Goal: Task Accomplishment & Management: Use online tool/utility

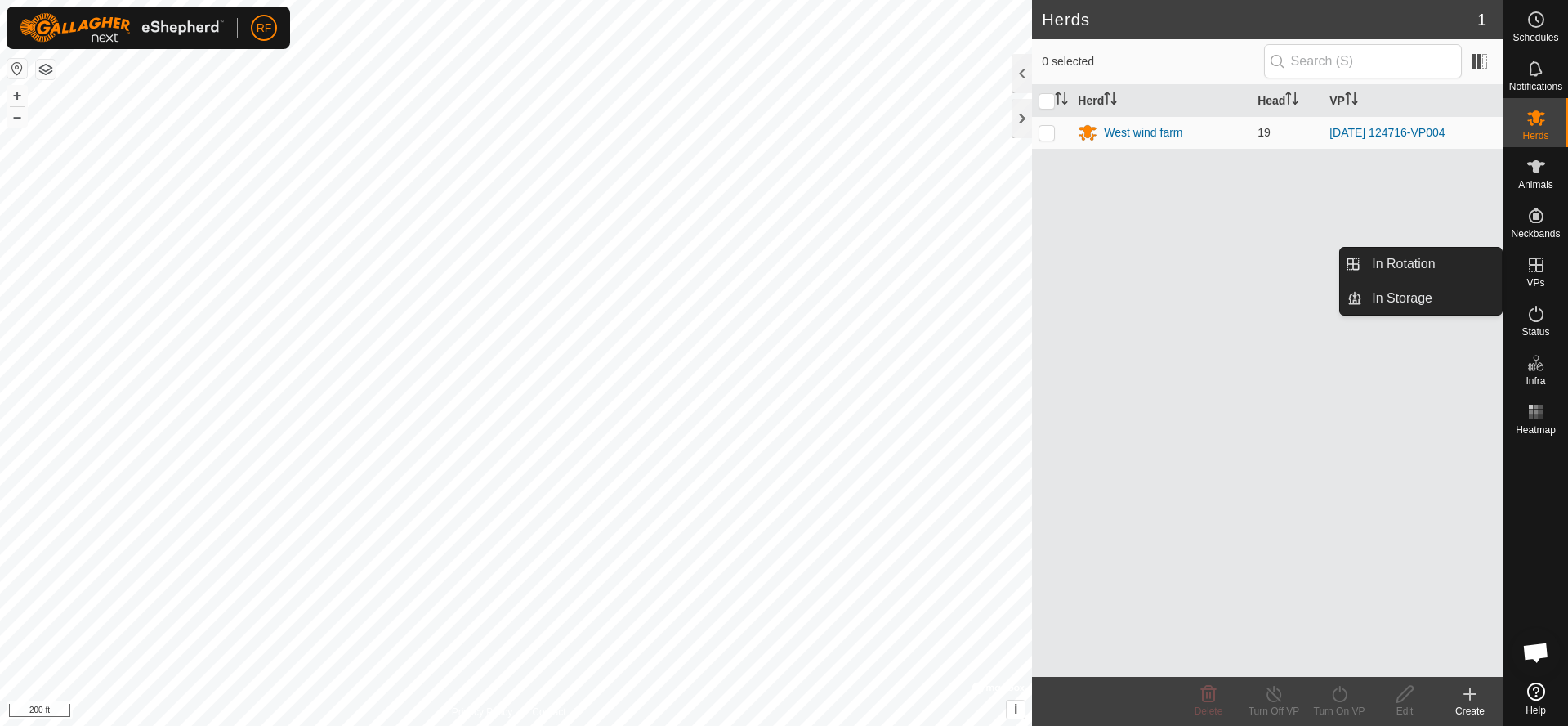
click at [1535, 270] on icon at bounding box center [1536, 265] width 15 height 15
click at [1443, 266] on link "In Rotation" at bounding box center [1432, 264] width 139 height 33
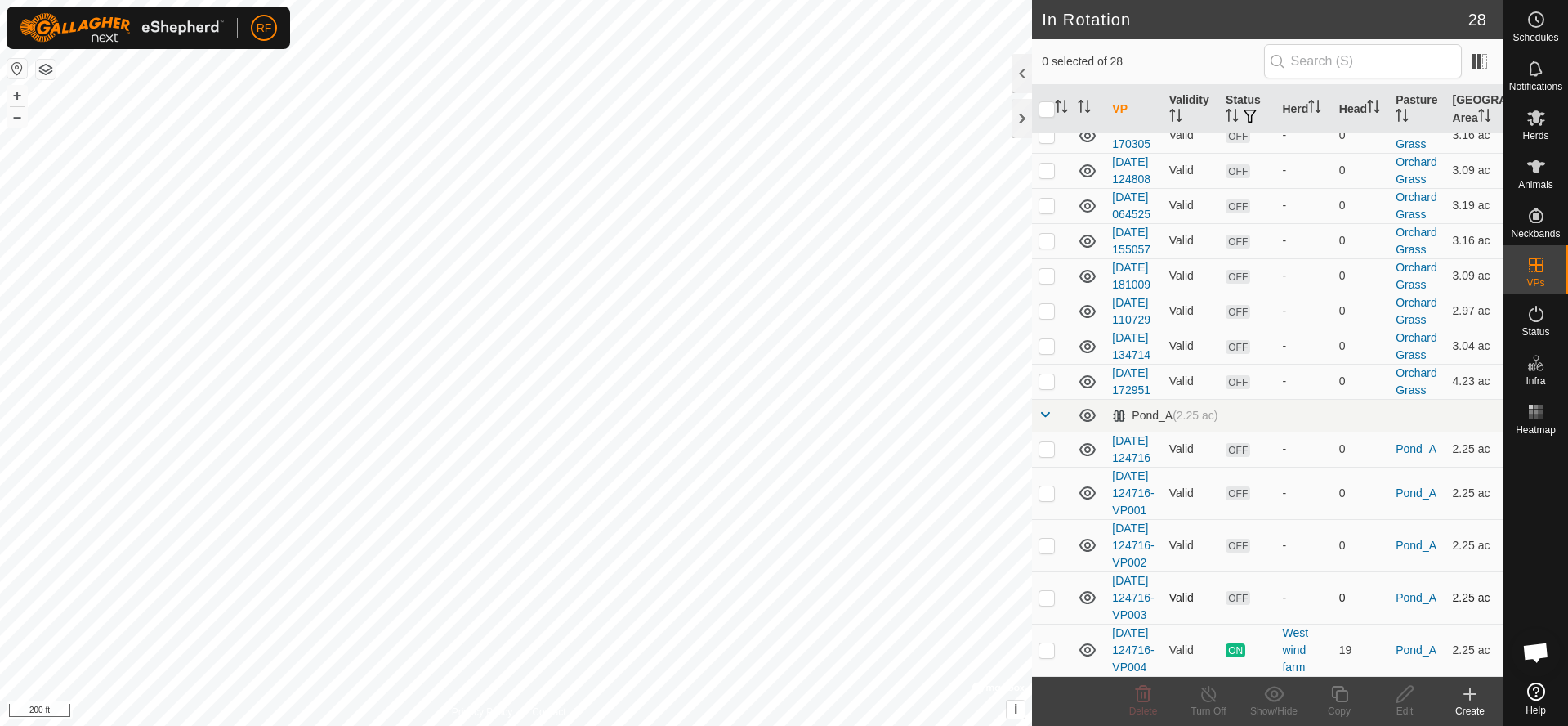
scroll to position [1139, 0]
click at [1053, 644] on p-checkbox at bounding box center [1046, 650] width 16 height 13
checkbox input "true"
click at [1342, 696] on icon at bounding box center [1339, 694] width 21 height 20
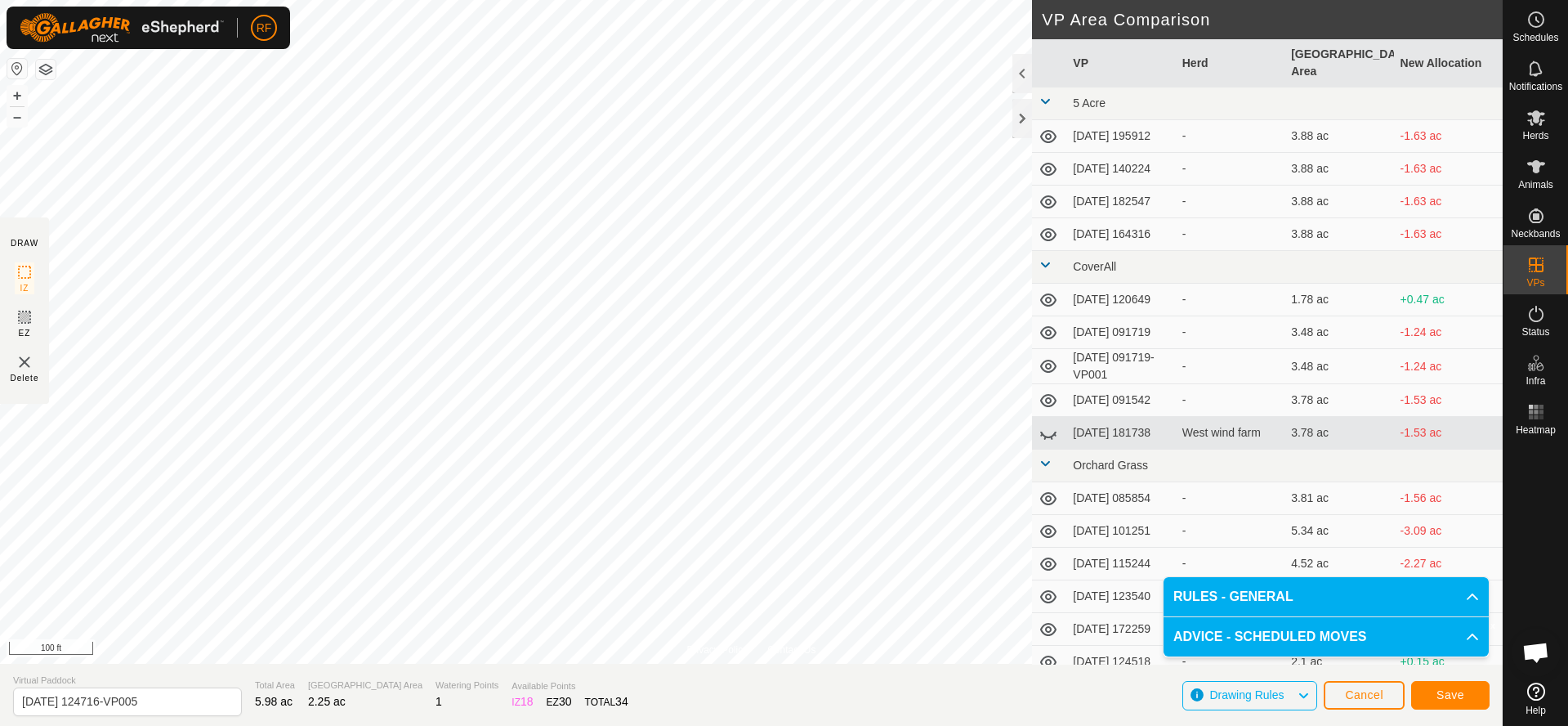
click at [1444, 698] on span "Save" at bounding box center [1451, 695] width 28 height 13
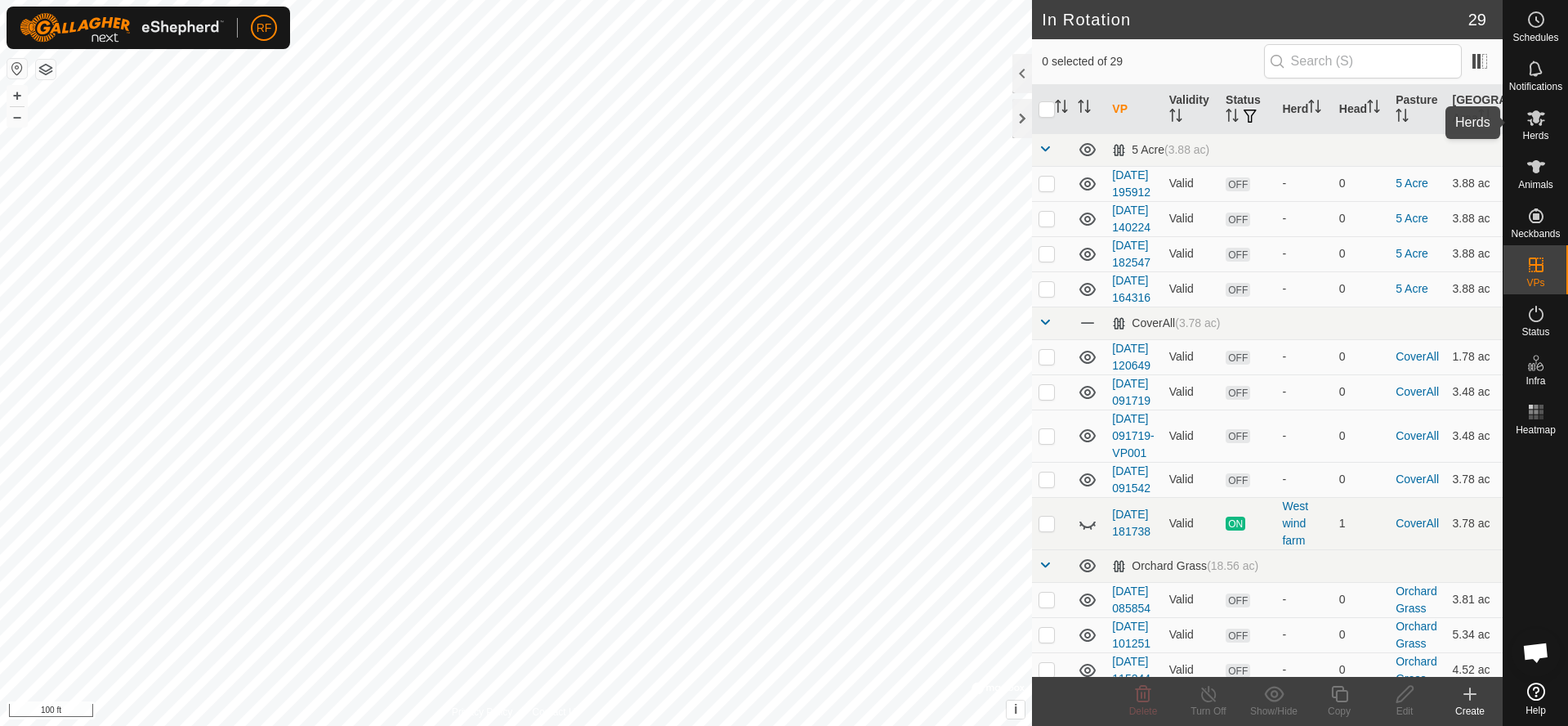
click at [1538, 125] on icon at bounding box center [1536, 118] width 20 height 20
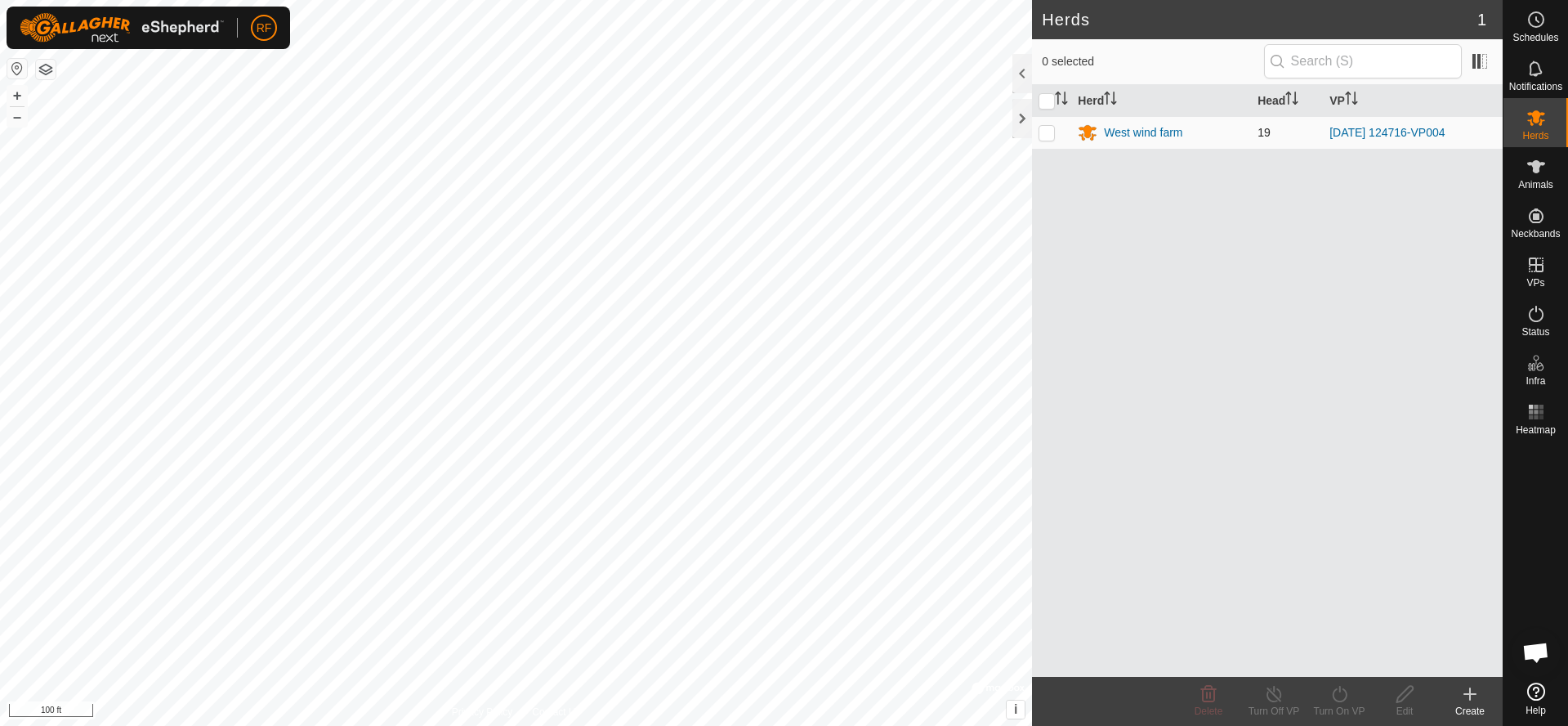
click at [1056, 130] on td at bounding box center [1051, 132] width 39 height 33
checkbox input "true"
click at [1340, 705] on div "Turn On VP" at bounding box center [1339, 711] width 66 height 15
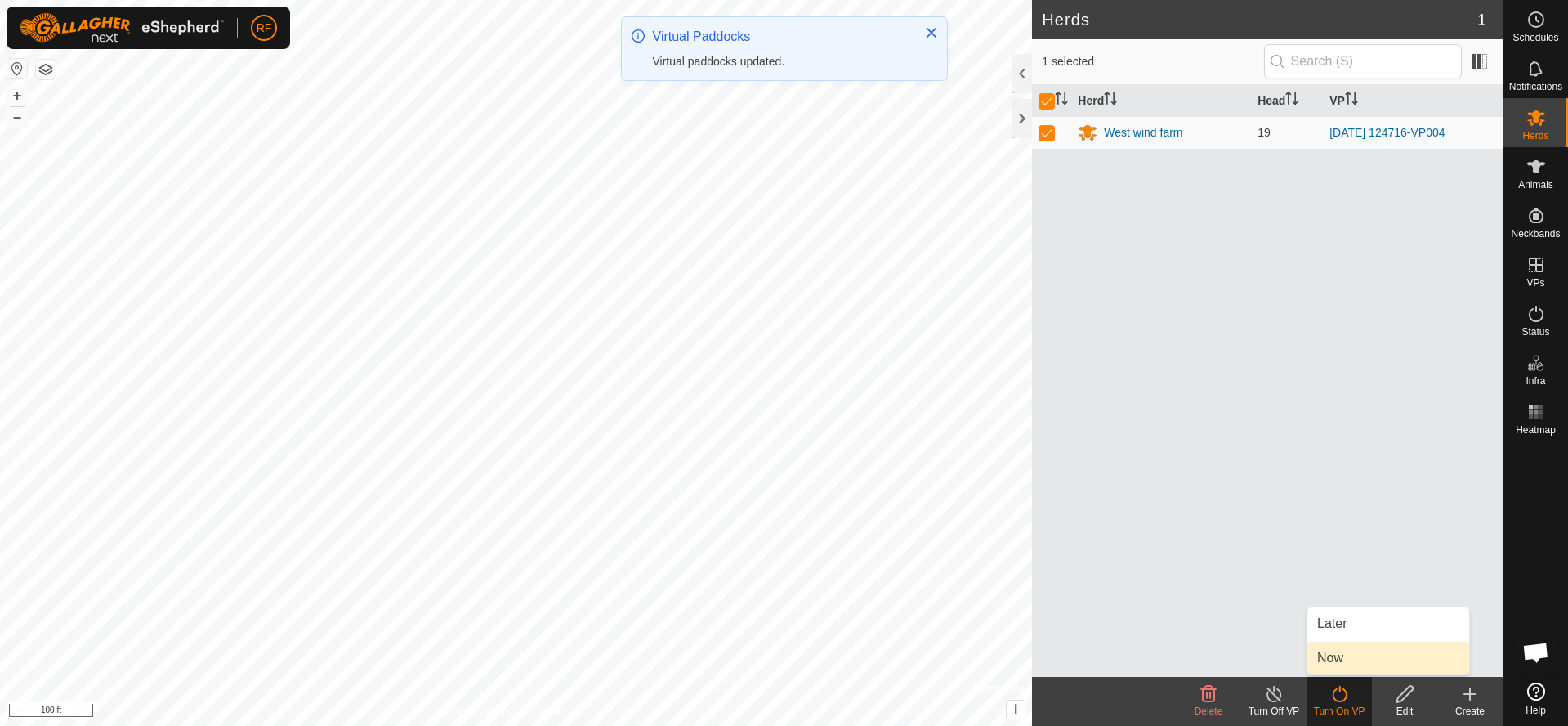
click at [1340, 661] on link "Now" at bounding box center [1388, 658] width 162 height 33
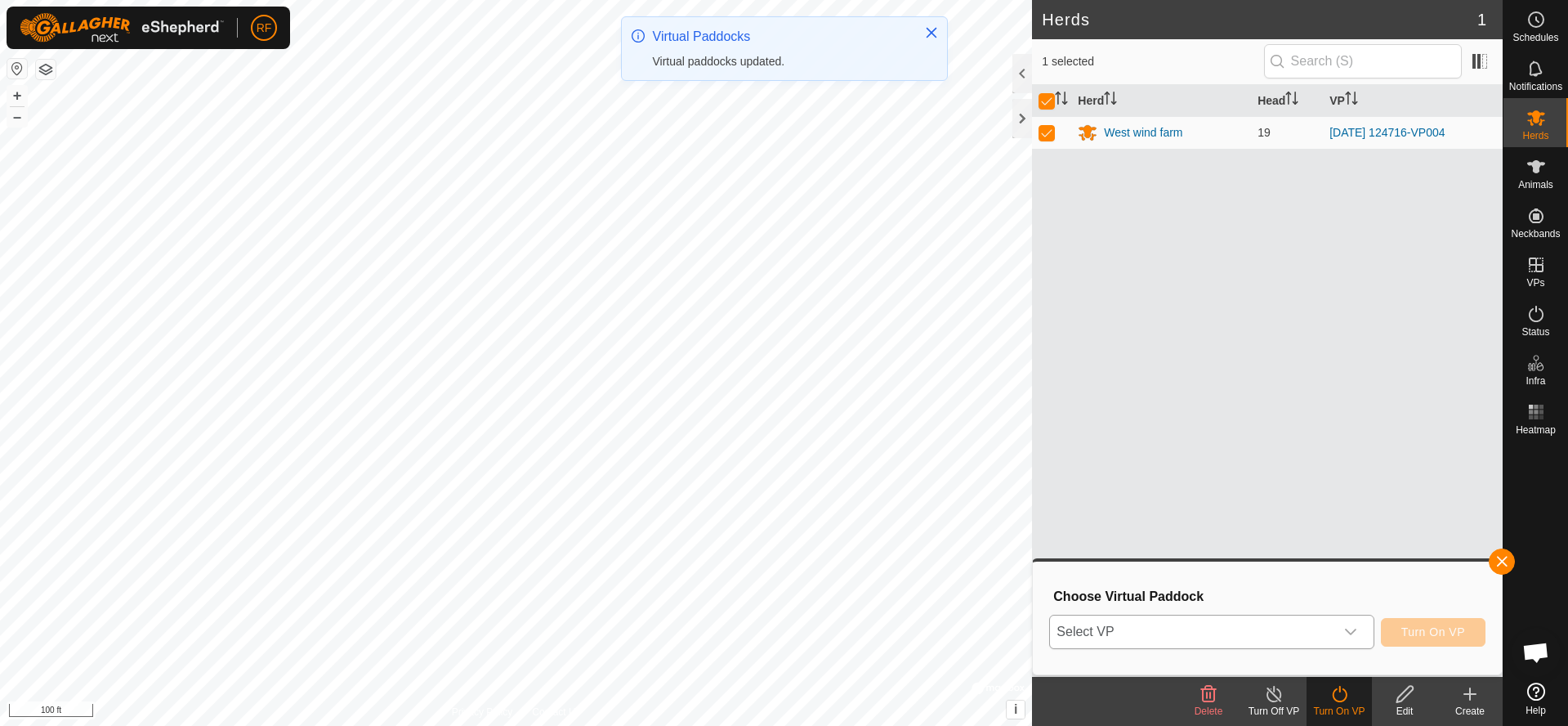
click at [1353, 627] on icon "dropdown trigger" at bounding box center [1351, 632] width 13 height 13
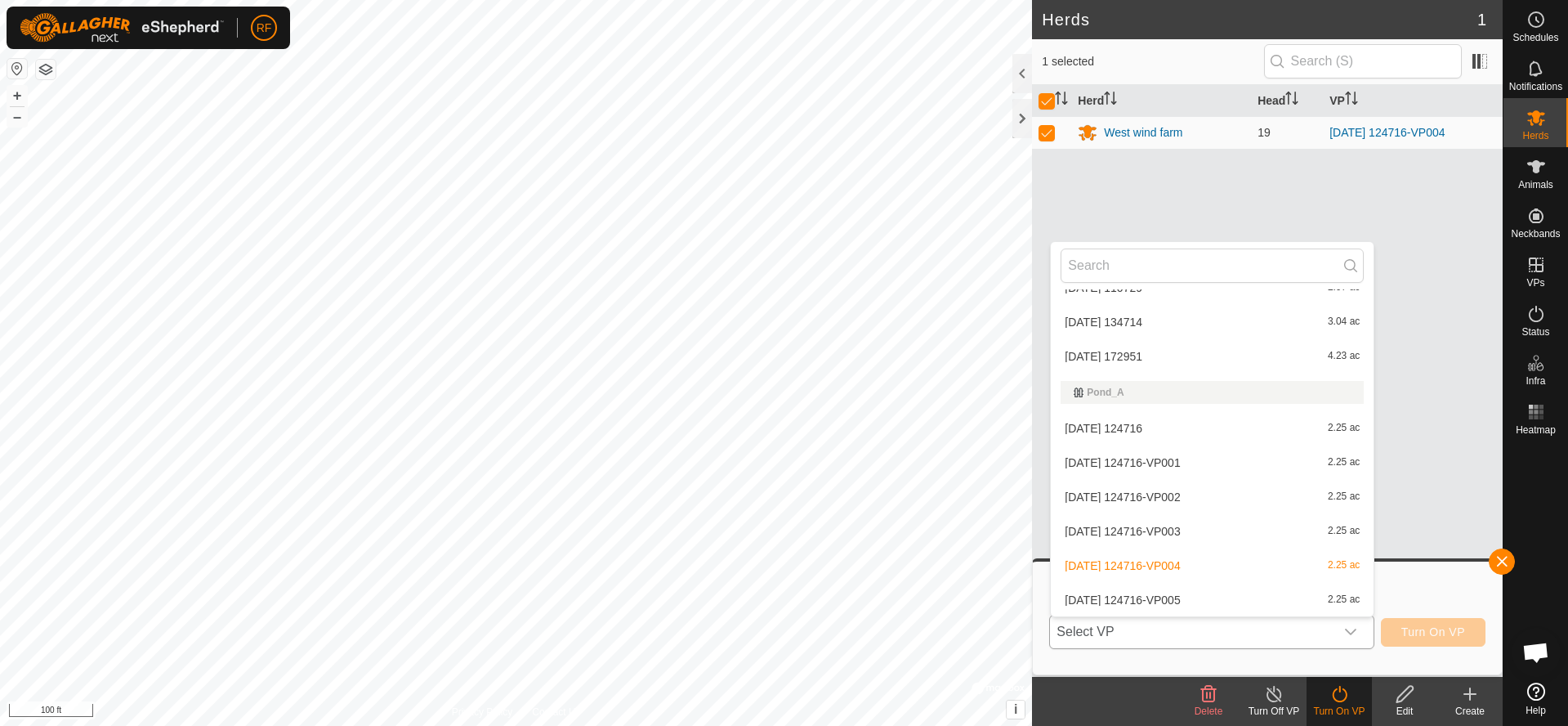
scroll to position [817, 0]
click at [1197, 596] on li "[DATE] 124716-VP005 2.25 ac" at bounding box center [1212, 600] width 323 height 33
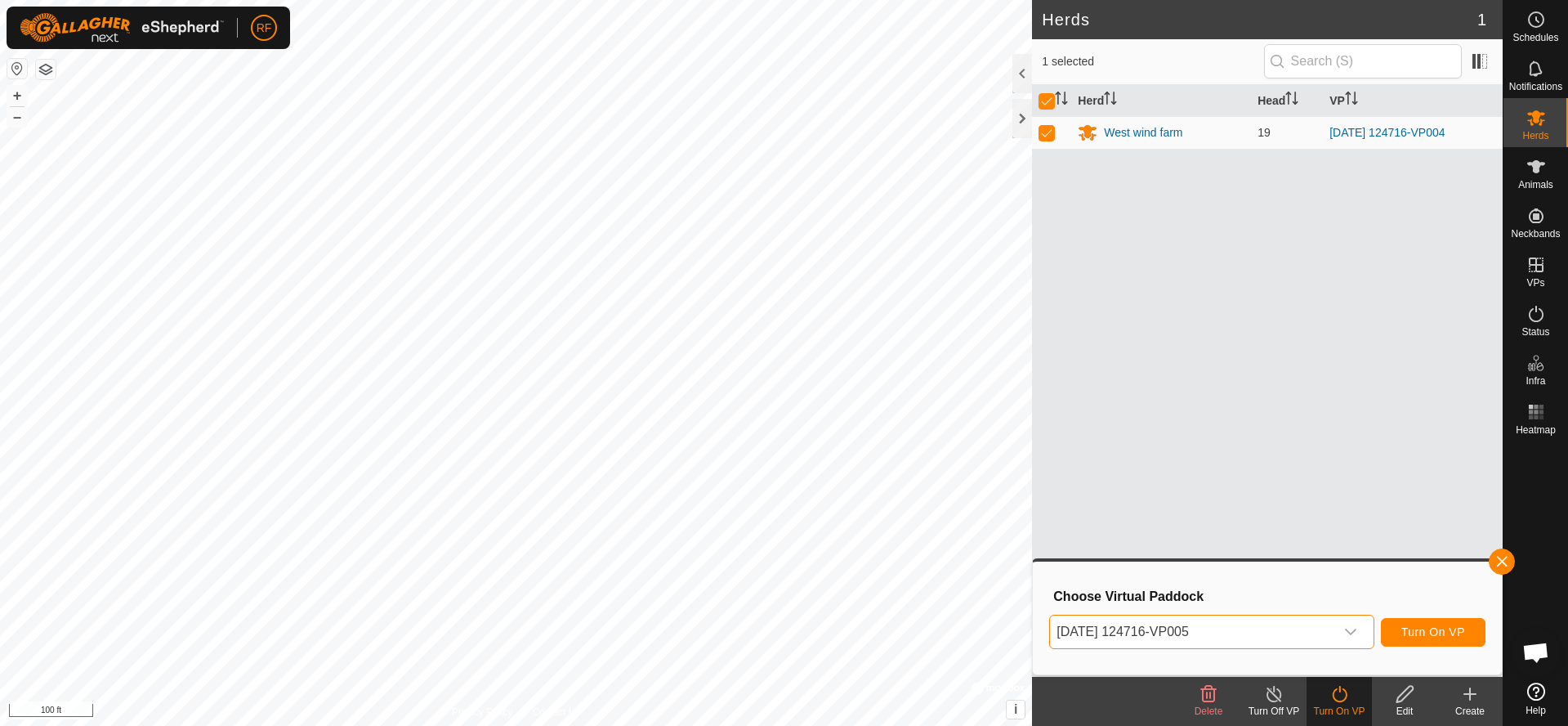
scroll to position [815, 0]
click at [1422, 629] on span "Turn On VP" at bounding box center [1434, 632] width 64 height 13
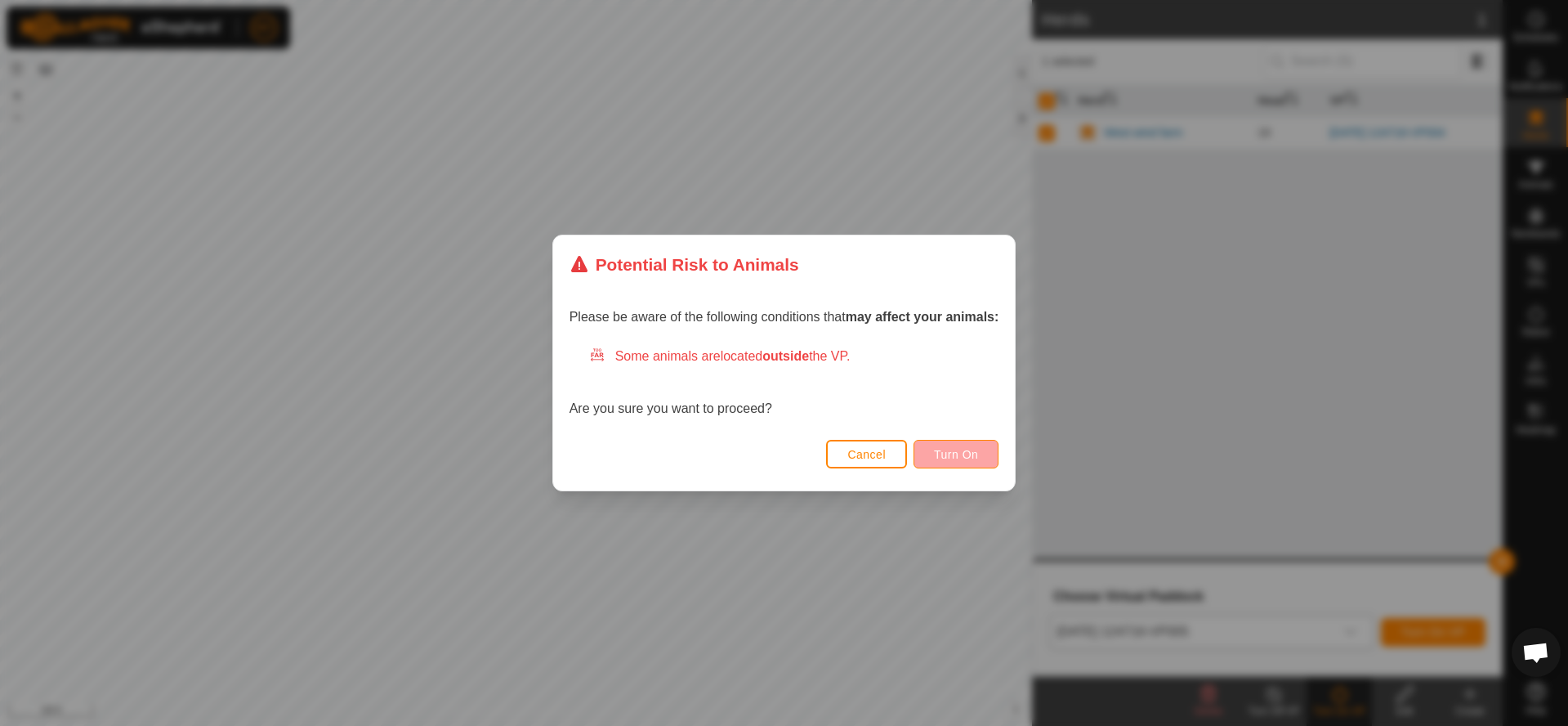
click at [975, 460] on span "Turn On" at bounding box center [956, 454] width 44 height 13
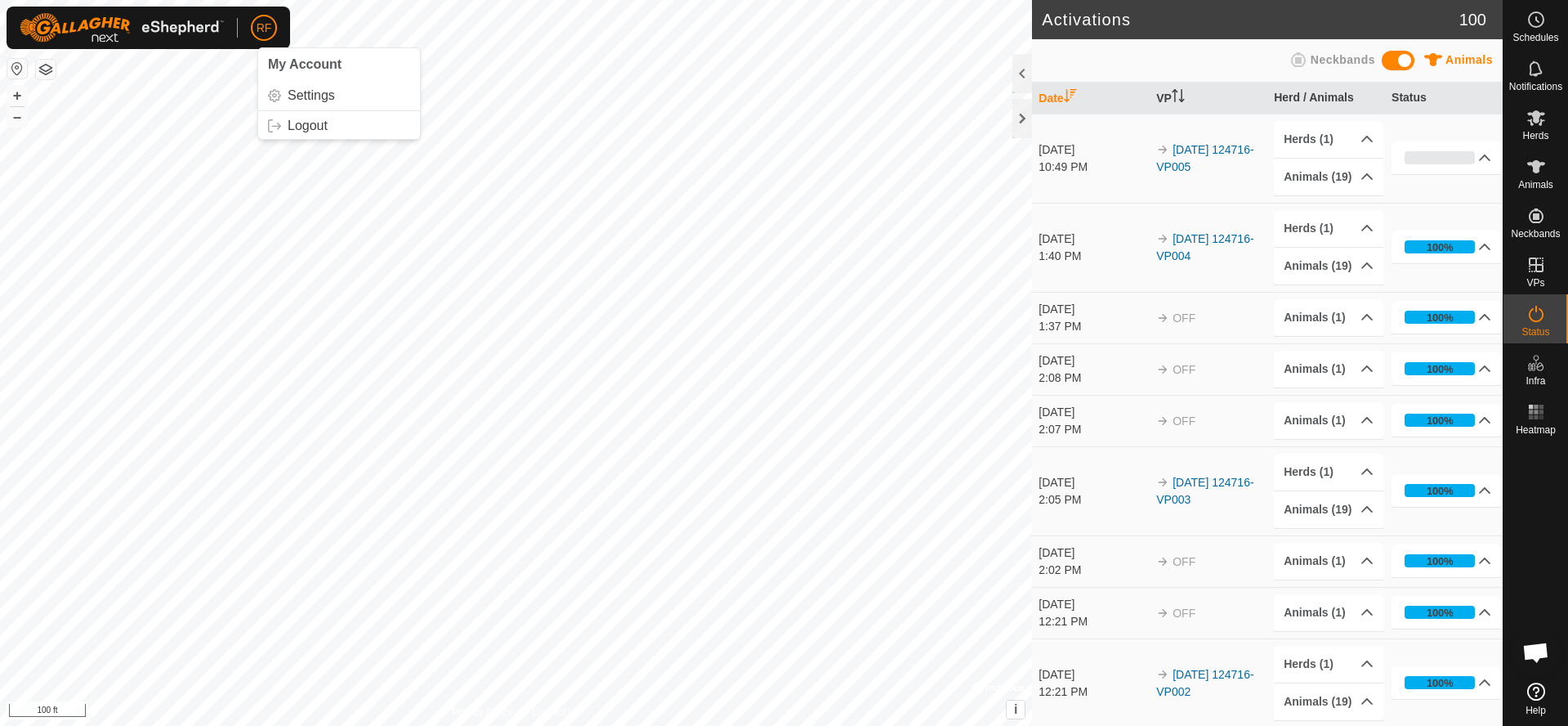
click at [274, 34] on p-avatar "RF" at bounding box center [264, 28] width 26 height 26
click at [305, 125] on link "Logout" at bounding box center [339, 126] width 162 height 26
